Goal: Transaction & Acquisition: Purchase product/service

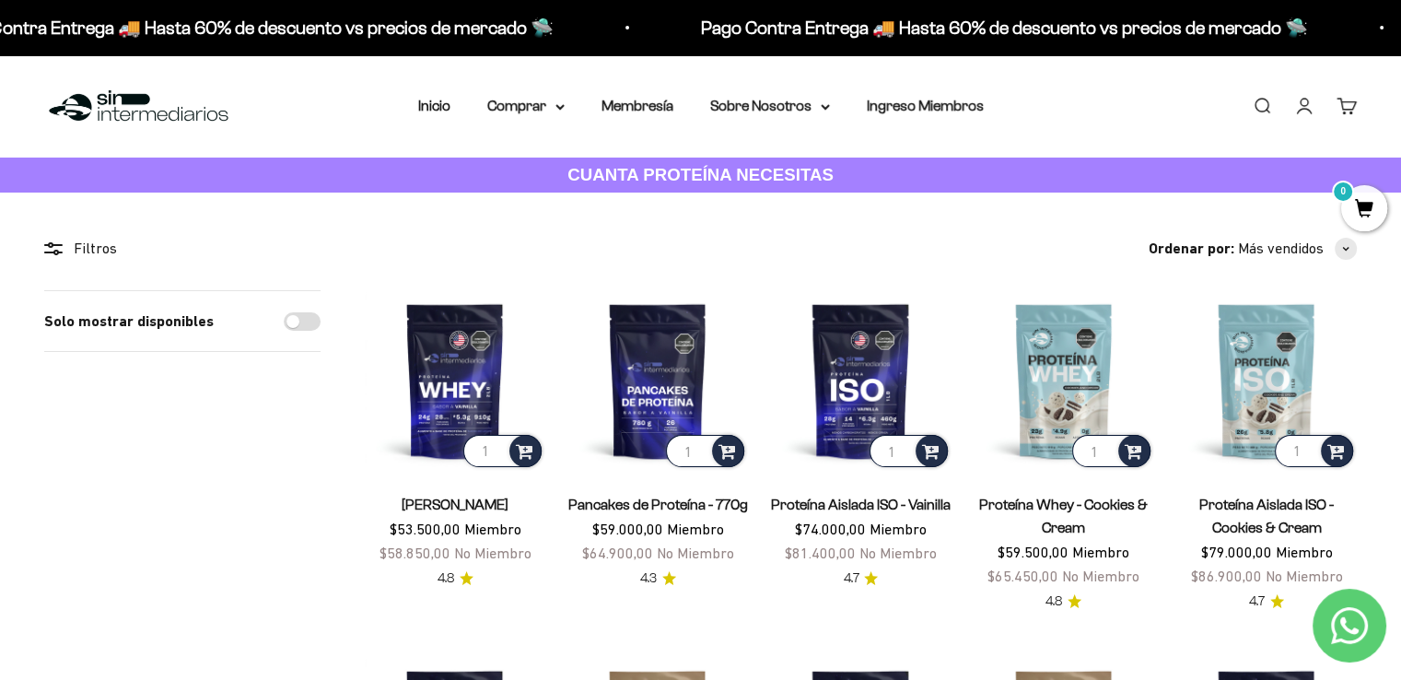
click at [1051, 111] on link "Iniciar sesión" at bounding box center [1304, 106] width 20 height 20
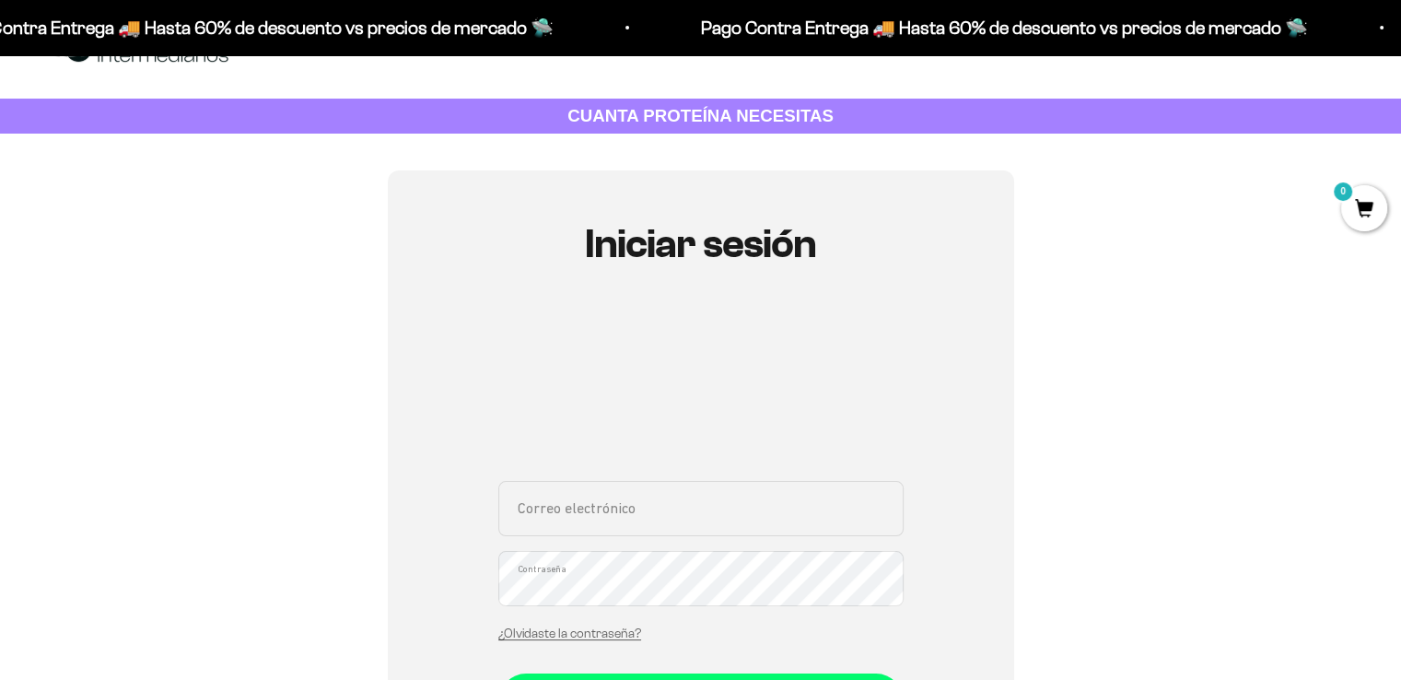
scroll to position [92, 0]
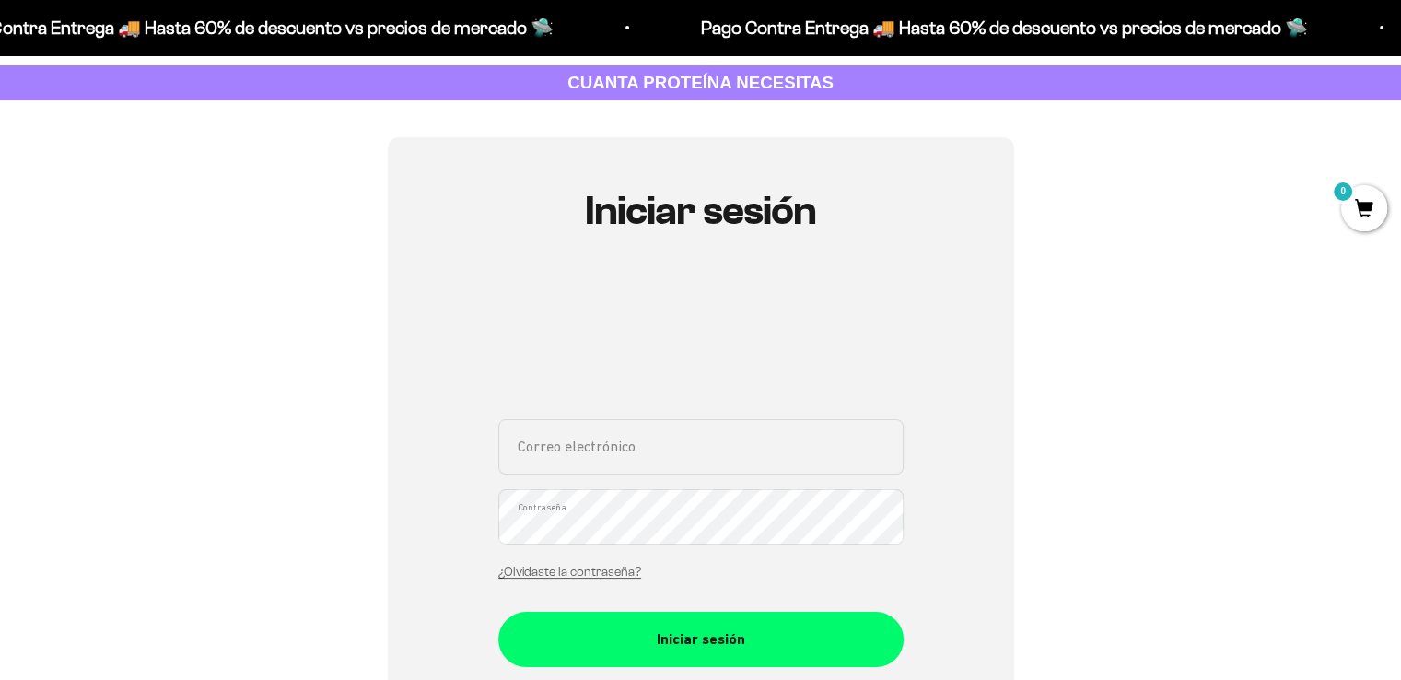
click at [618, 457] on input "Correo electrónico" at bounding box center [700, 446] width 405 height 55
type input "[EMAIL_ADDRESS][DOMAIN_NAME]"
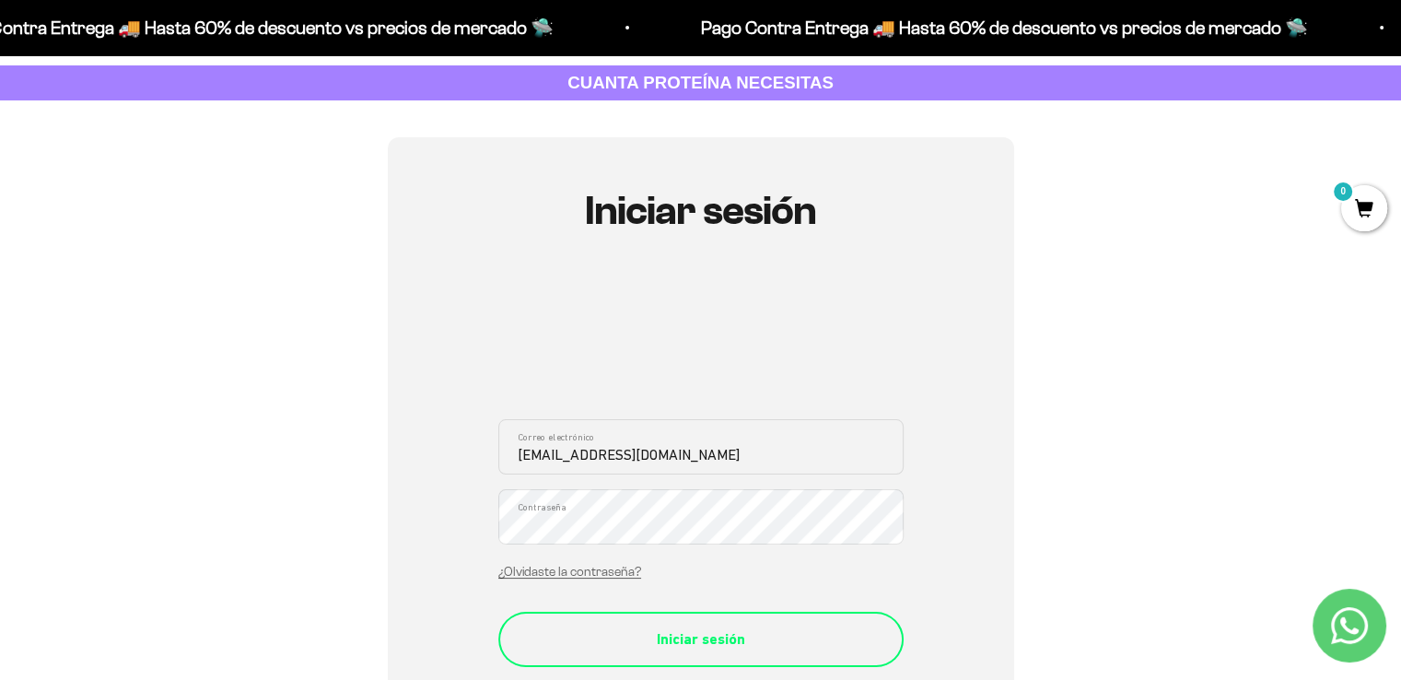
click at [671, 631] on div "Iniciar sesión" at bounding box center [701, 639] width 332 height 24
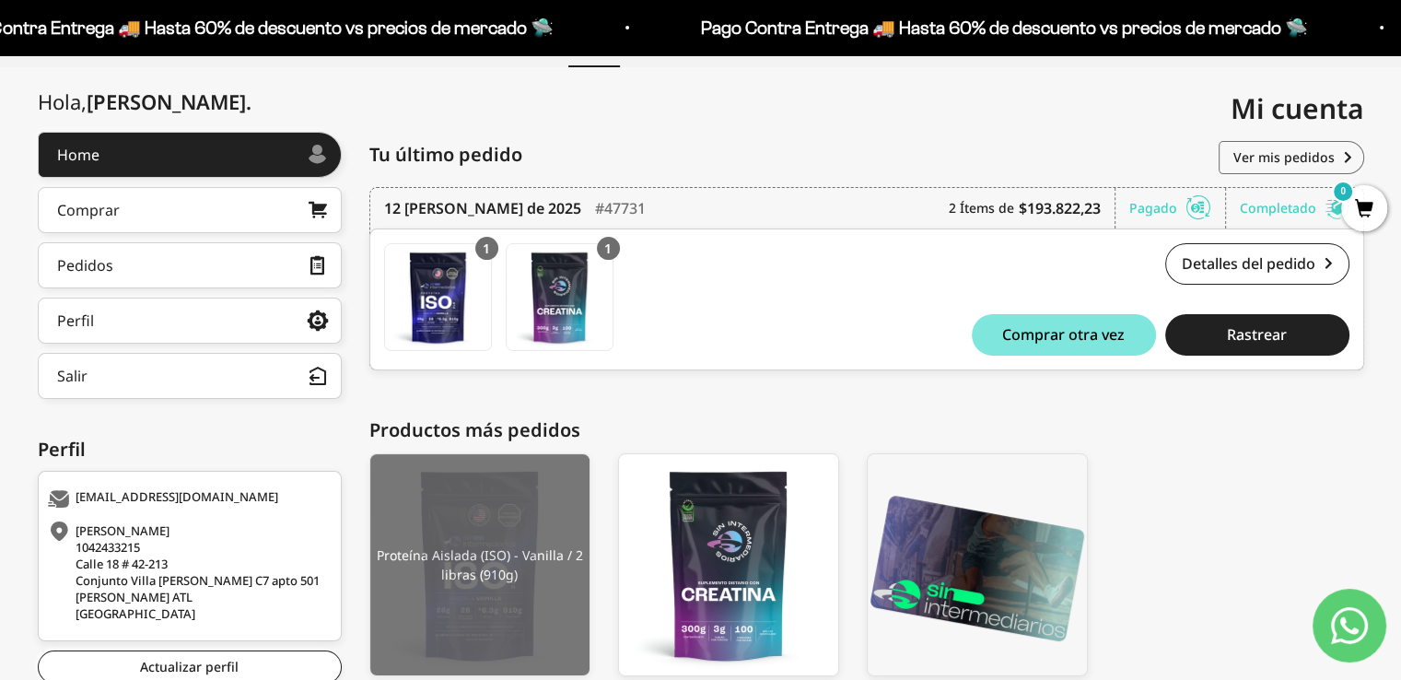
scroll to position [276, 0]
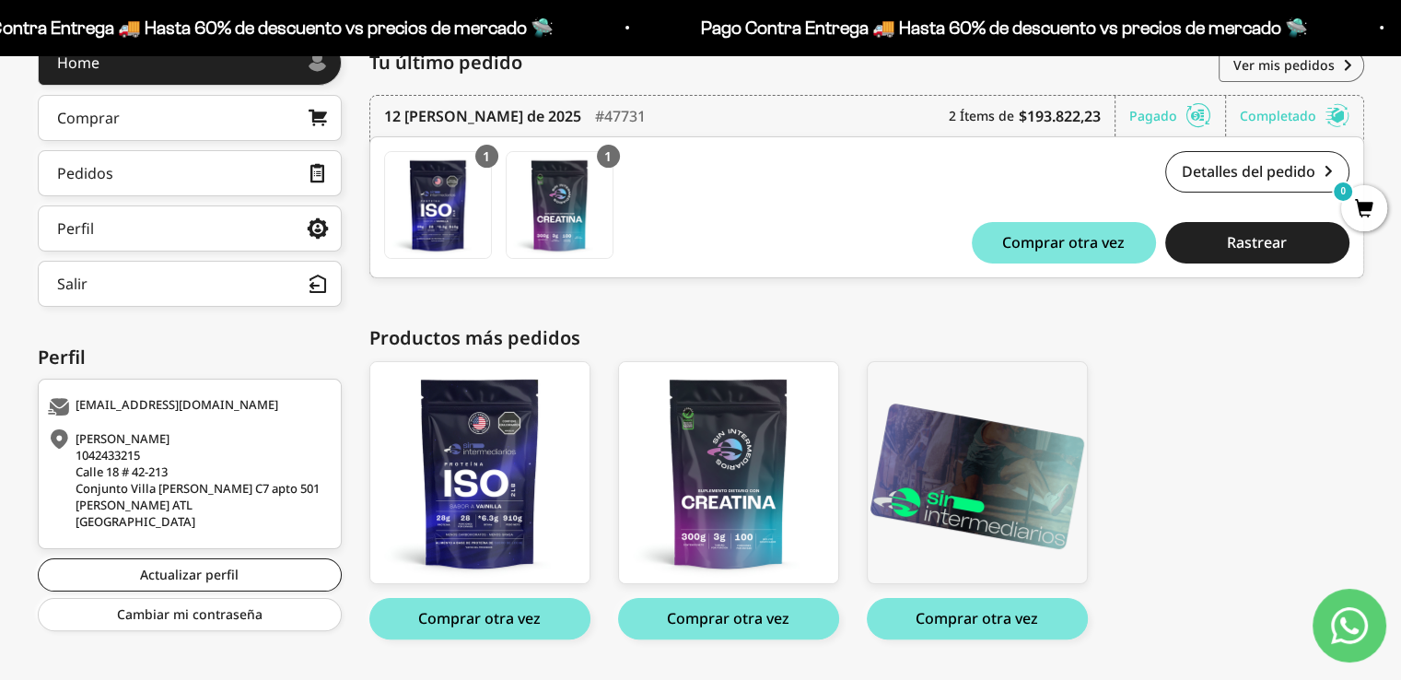
click at [728, 623] on button "Comprar otra vez" at bounding box center [728, 618] width 221 height 41
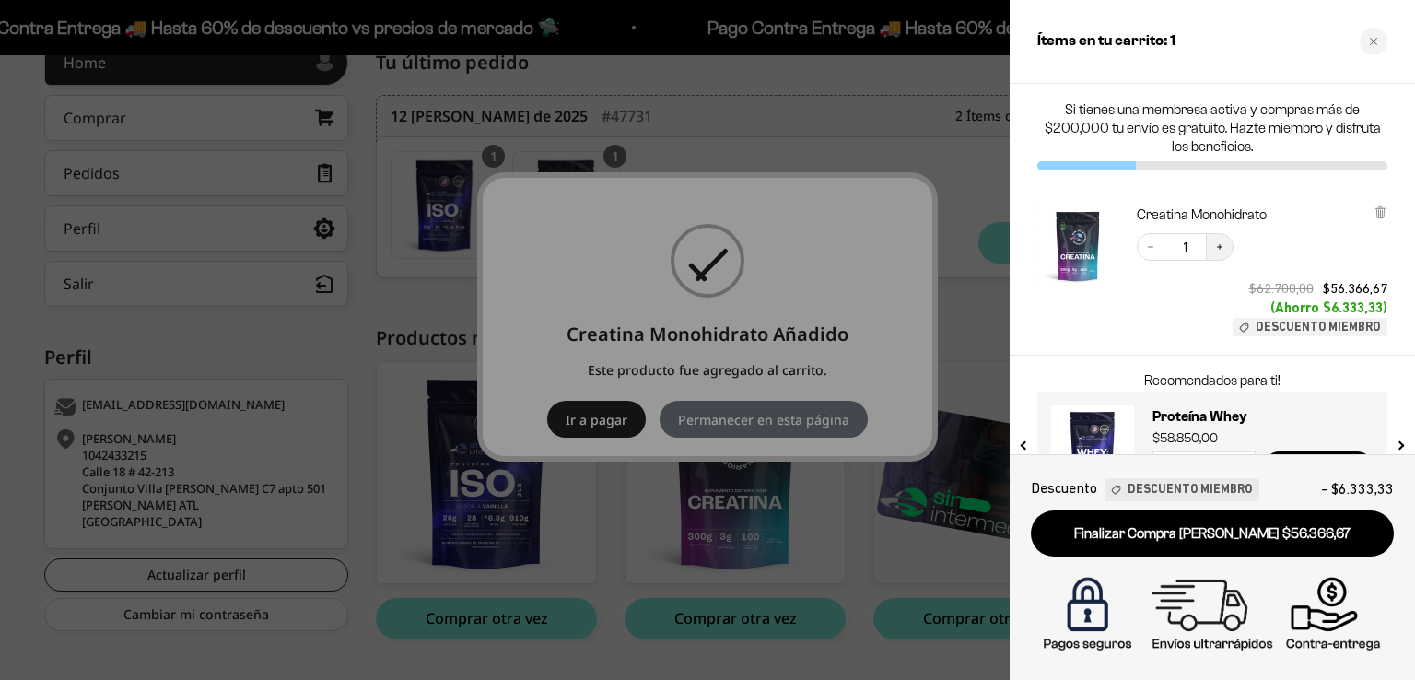
click at [1220, 246] on icon "Increase quantity" at bounding box center [1220, 247] width 6 height 6
click at [582, 421] on div at bounding box center [707, 340] width 1415 height 680
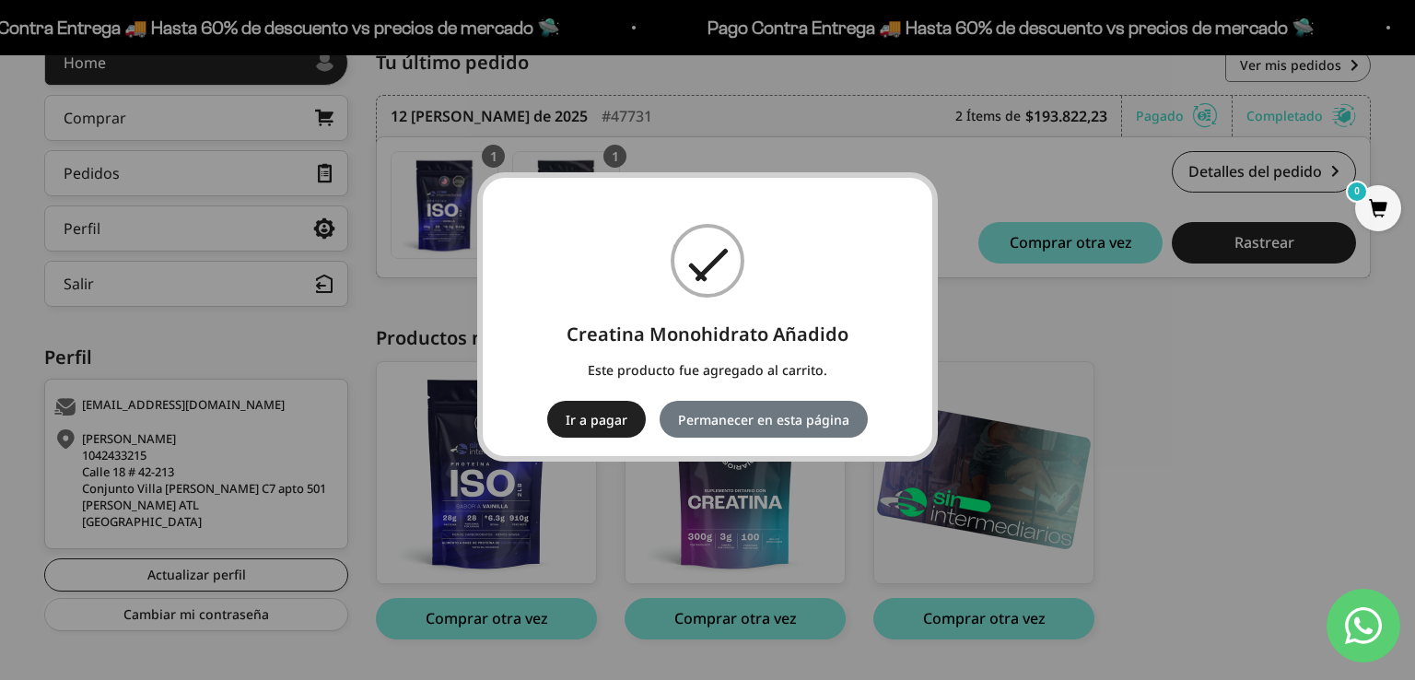
click at [611, 425] on button "Ir a pagar" at bounding box center [596, 419] width 99 height 37
